Goal: Information Seeking & Learning: Learn about a topic

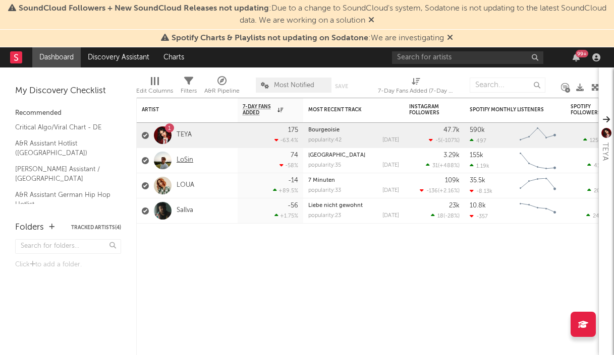
click at [184, 161] on link "LoSin" at bounding box center [184, 160] width 17 height 9
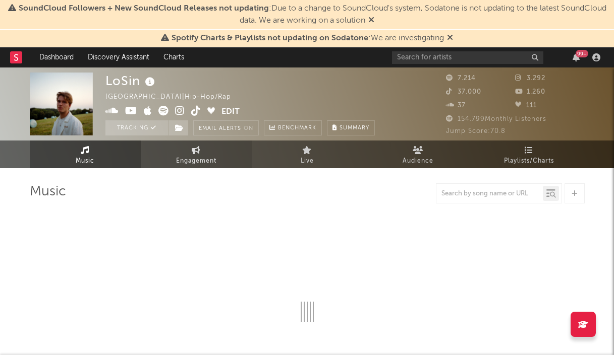
click at [208, 153] on link "Engagement" at bounding box center [196, 155] width 111 height 28
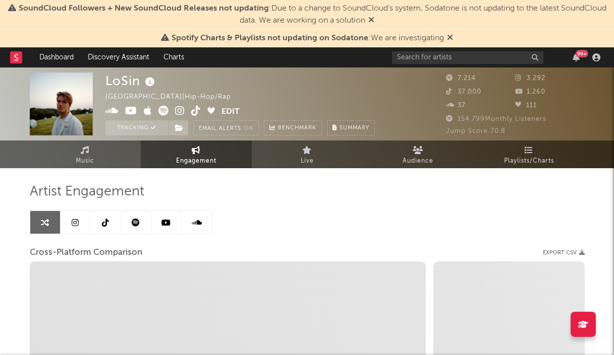
select select "1w"
select select "1m"
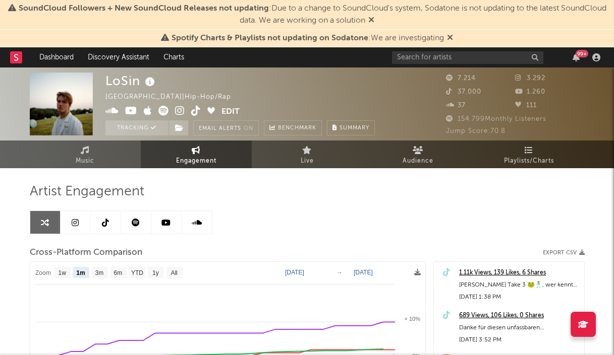
click at [103, 219] on icon at bounding box center [105, 223] width 7 height 8
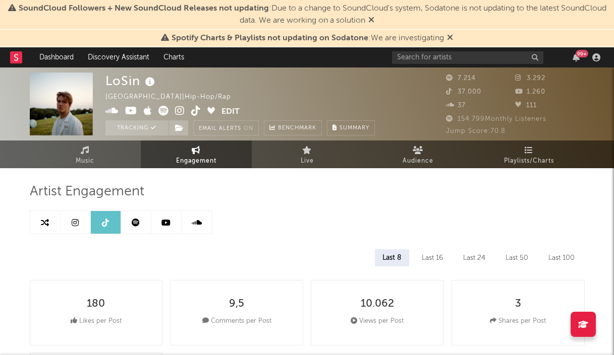
select select "6m"
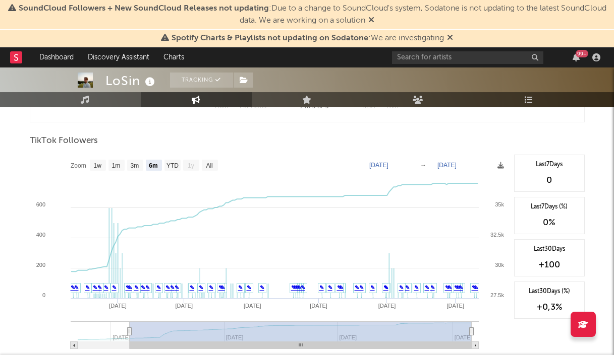
scroll to position [900, 0]
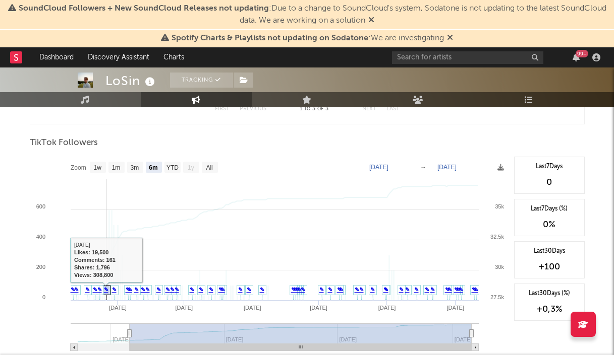
click at [107, 291] on link "✎" at bounding box center [106, 290] width 5 height 6
